Goal: Information Seeking & Learning: Check status

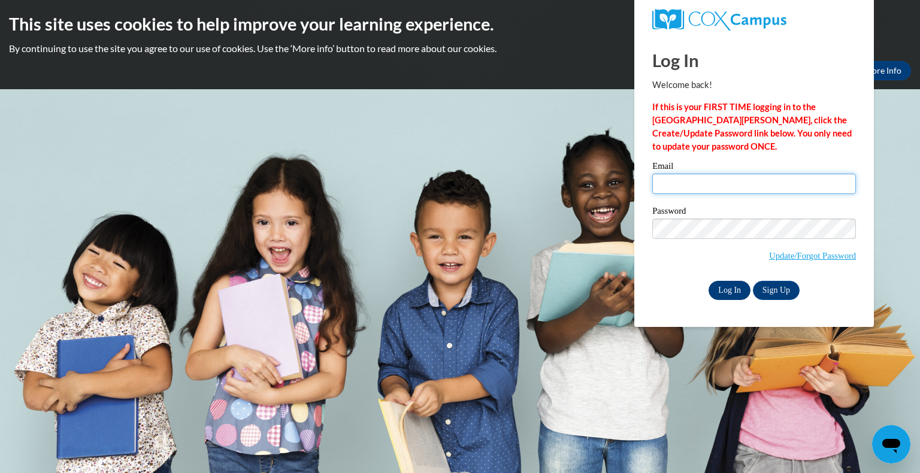
type input "[EMAIL_ADDRESS][DOMAIN_NAME]"
click at [486, 290] on input "Log In" at bounding box center [730, 290] width 42 height 19
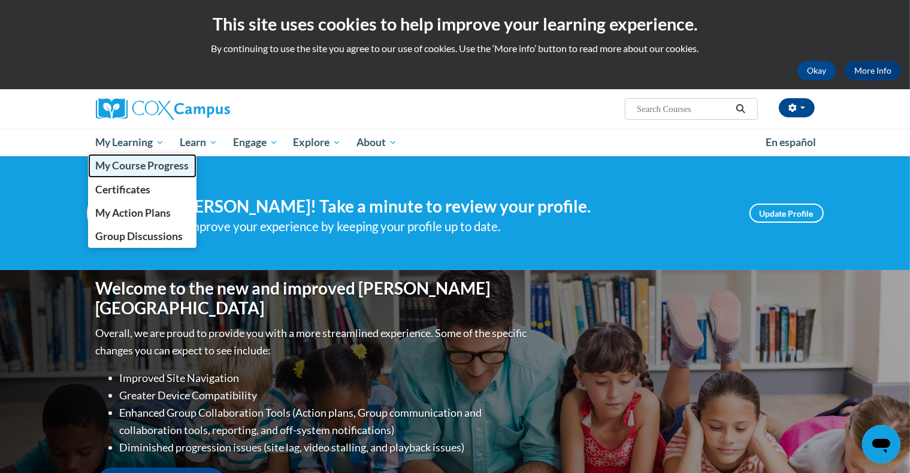
click at [120, 166] on span "My Course Progress" at bounding box center [141, 165] width 93 height 13
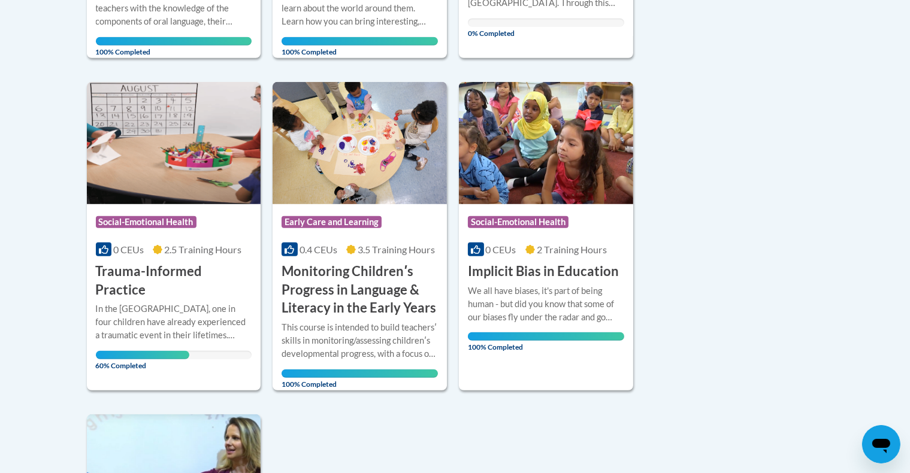
scroll to position [909, 0]
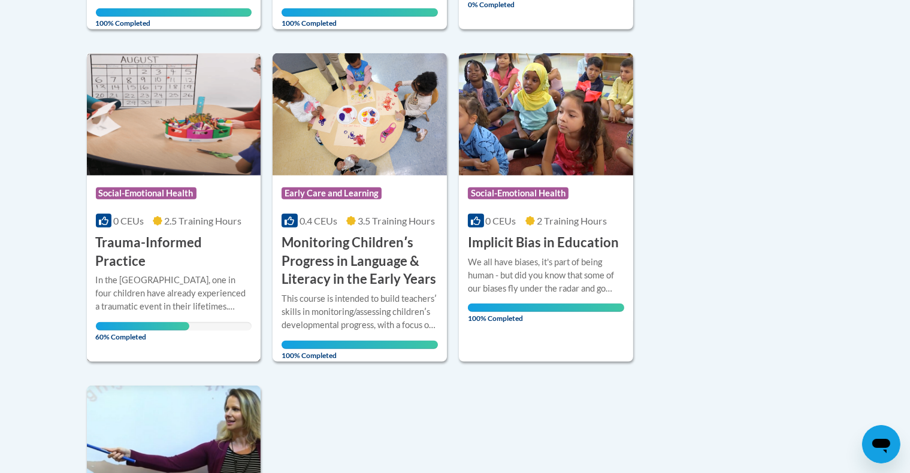
click at [176, 322] on span "60% Completed" at bounding box center [143, 331] width 94 height 19
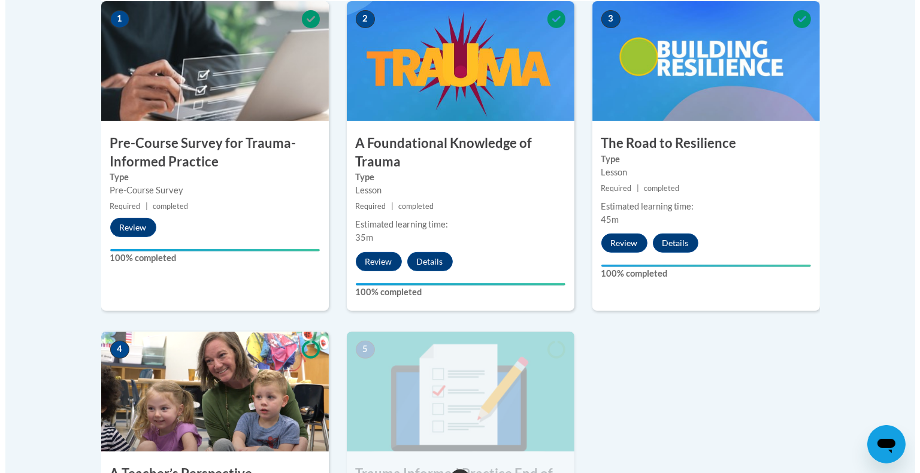
scroll to position [779, 0]
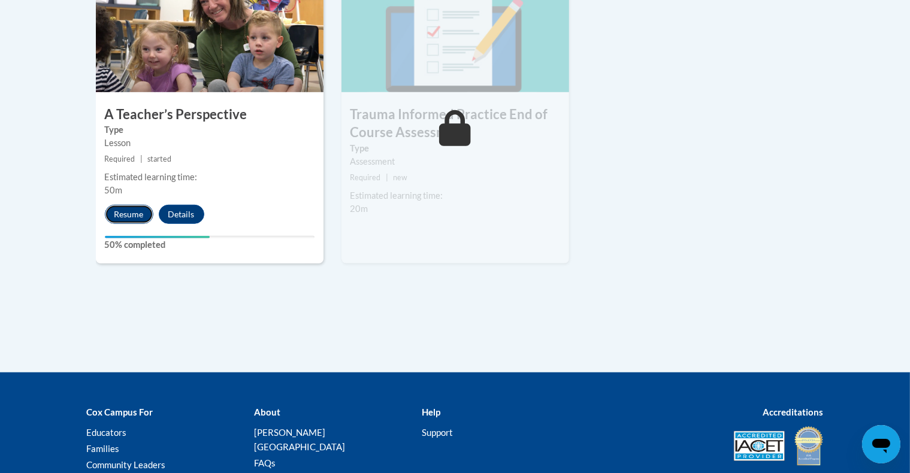
click at [137, 216] on button "Resume" at bounding box center [129, 214] width 49 height 19
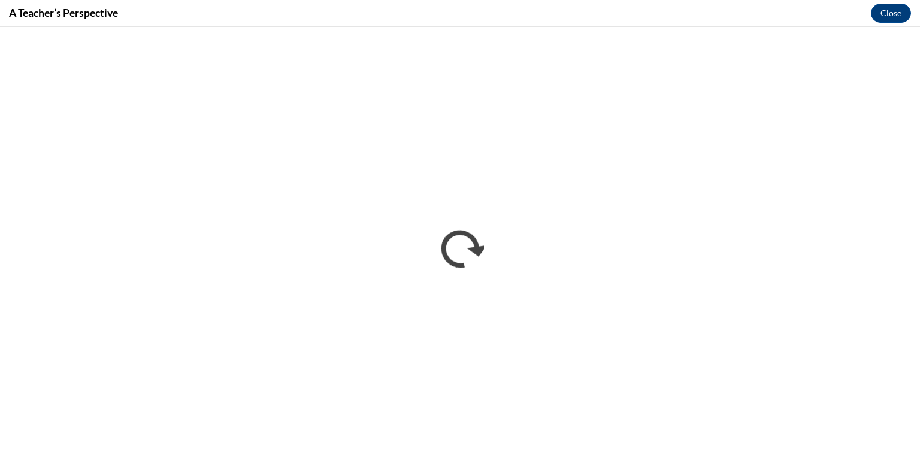
scroll to position [0, 0]
